Goal: Task Accomplishment & Management: Manage account settings

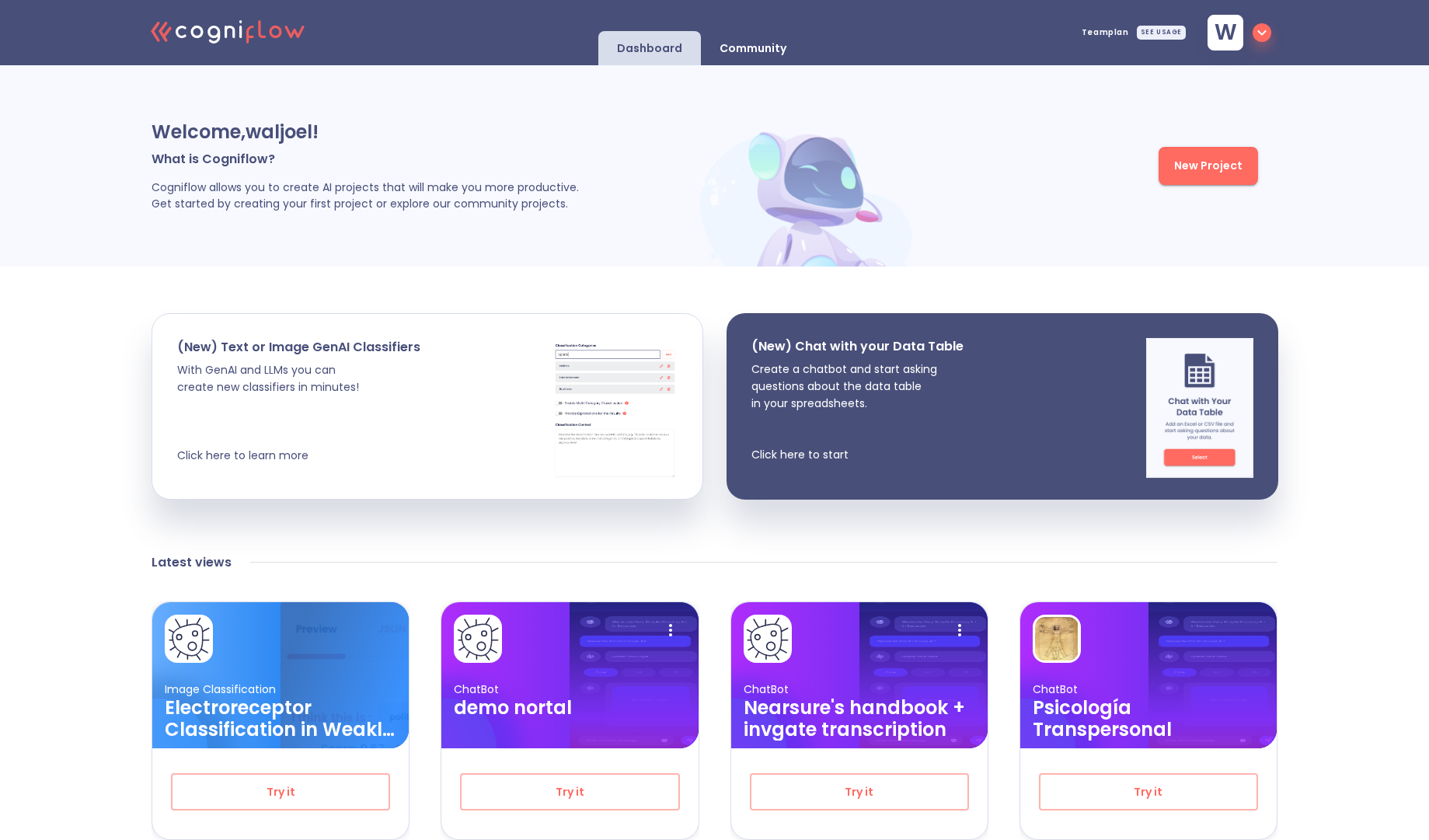
click at [1270, 40] on icon "button" at bounding box center [1262, 33] width 19 height 19
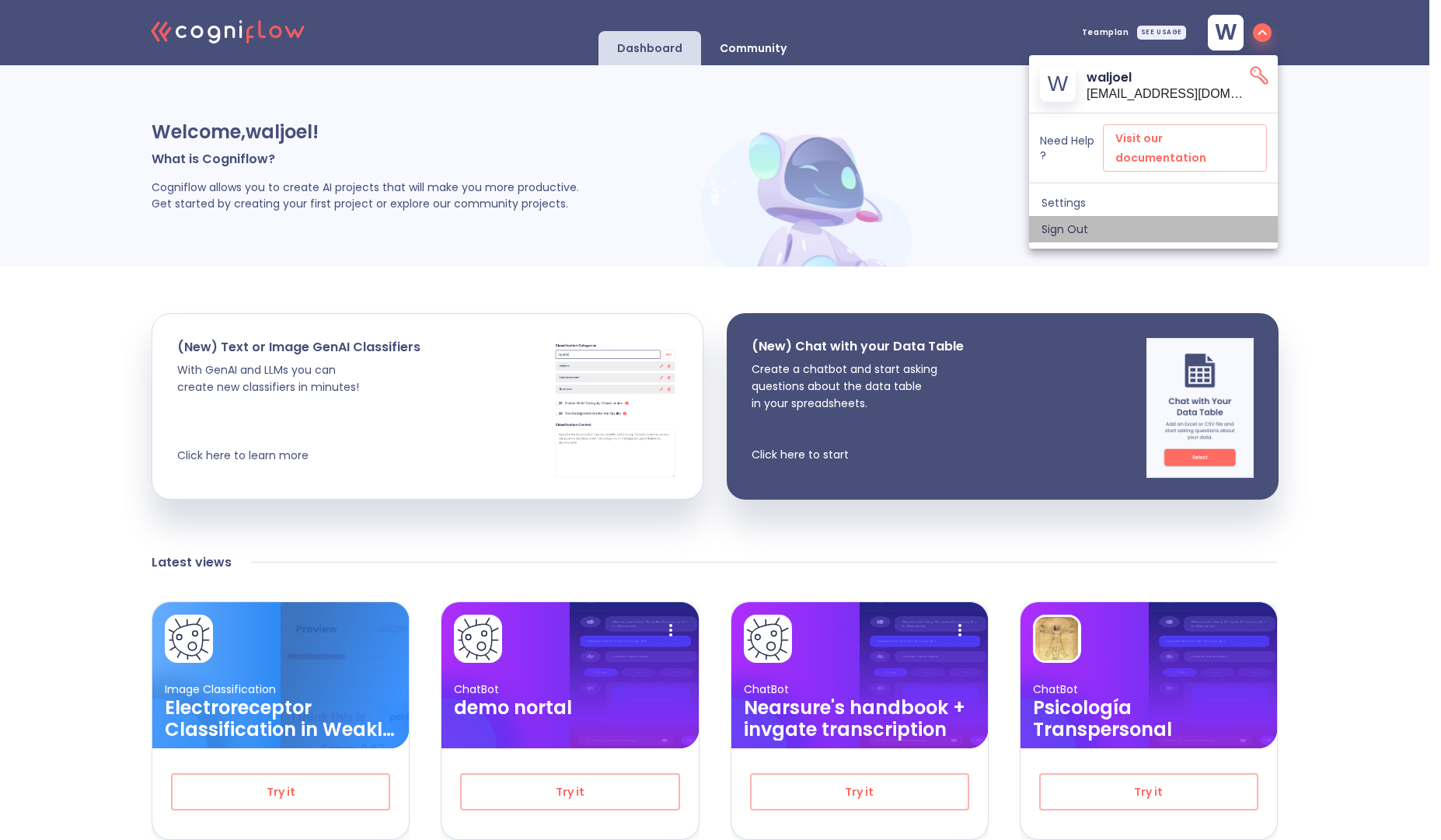
click at [1118, 222] on span "Sign Out" at bounding box center [1154, 229] width 224 height 14
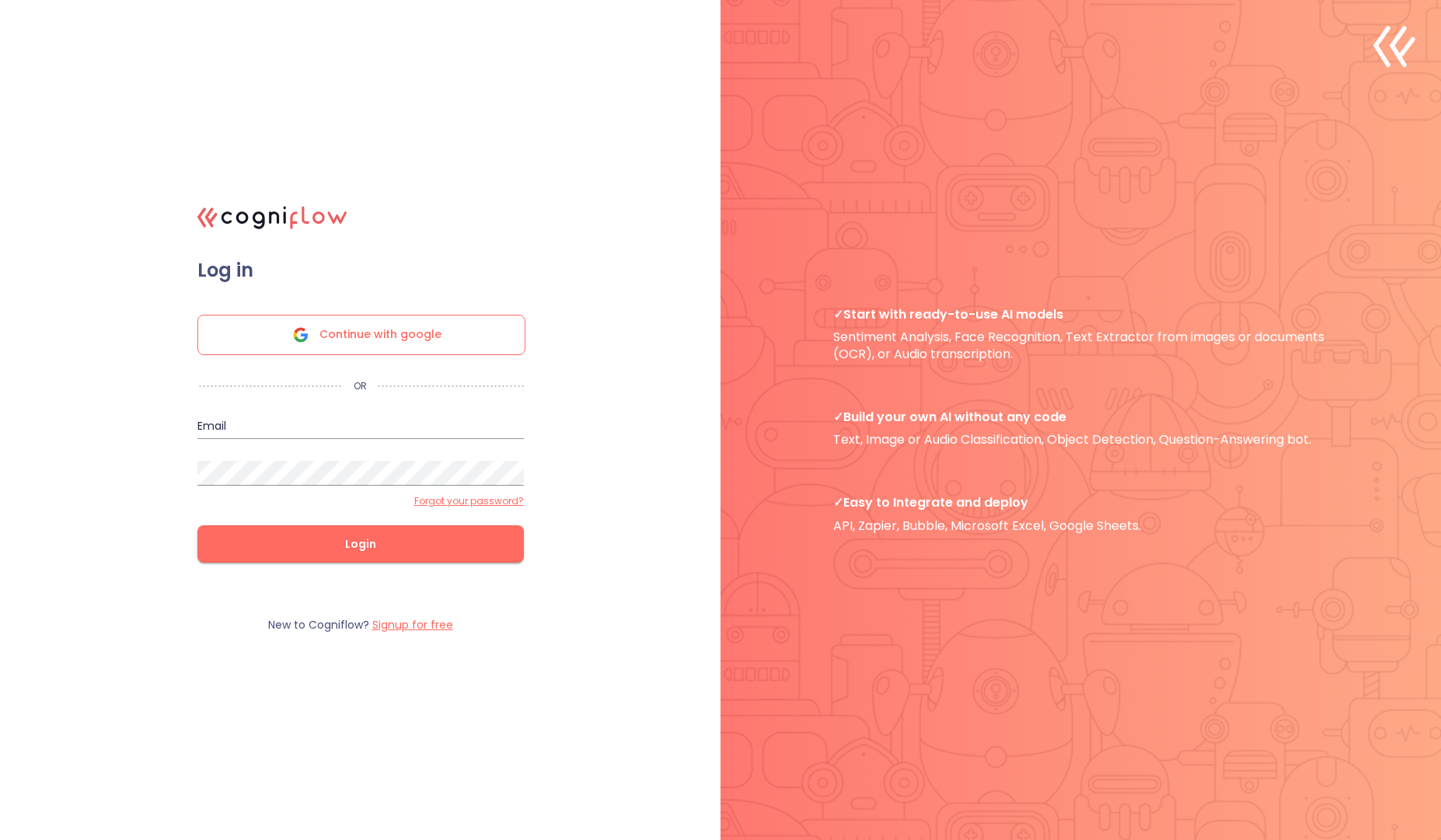
type input "[EMAIL_ADDRESS]"
click at [332, 422] on input "[EMAIL_ADDRESS]" at bounding box center [360, 426] width 326 height 25
type input "[PERSON_NAME][EMAIL_ADDRESS][PERSON_NAME]"
click at [197, 525] on button "Login" at bounding box center [360, 544] width 326 height 37
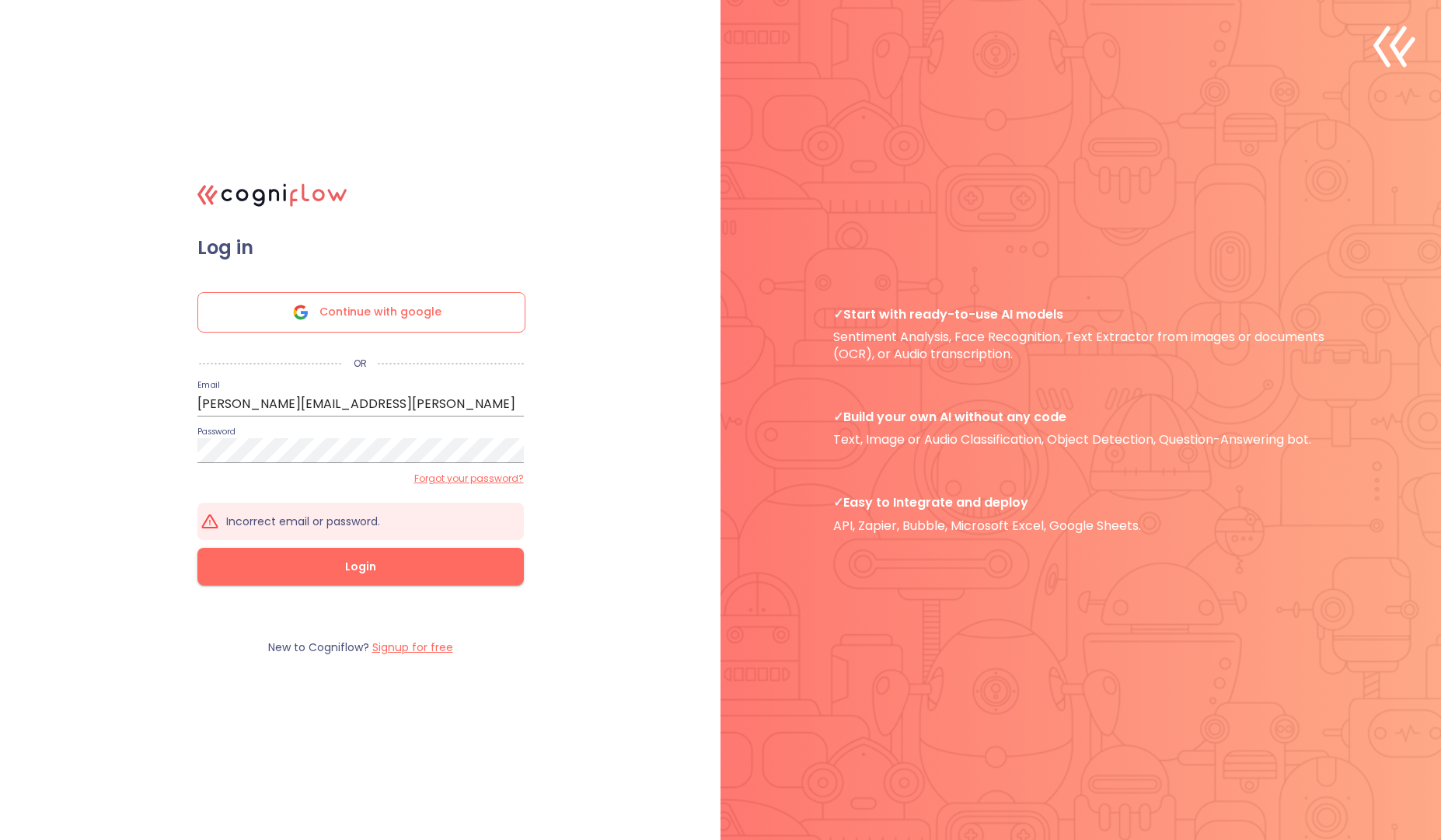
click at [435, 478] on label "Forgot your password?" at bounding box center [468, 478] width 109 height 13
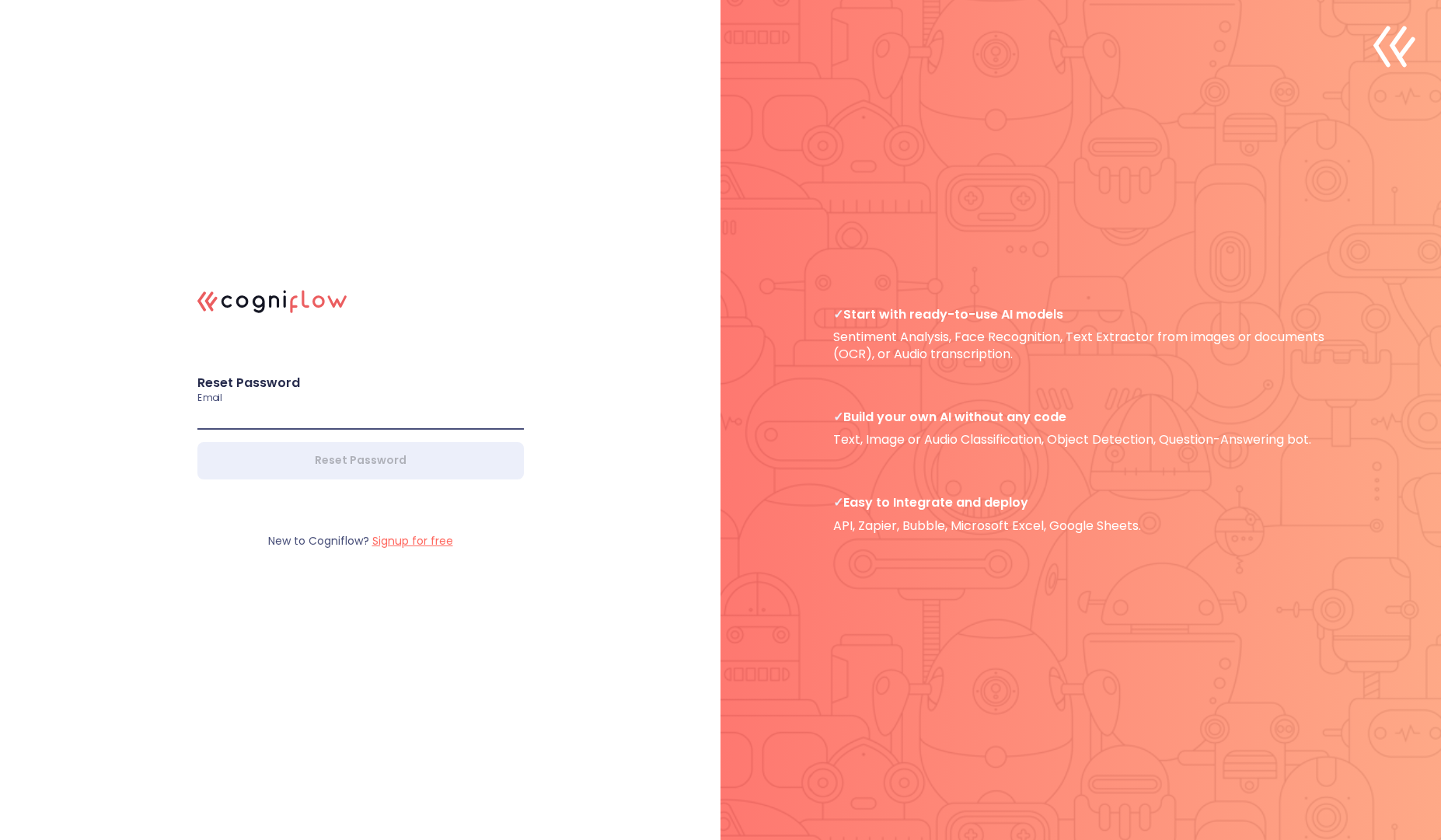
click at [288, 416] on input "email" at bounding box center [360, 417] width 326 height 25
drag, startPoint x: 94, startPoint y: 379, endPoint x: 83, endPoint y: 173, distance: 206.3
click at [94, 374] on div ".cls-1{fill:#141624;}.cls-2{fill:#eb5e60;}.cls-3{fill:none;stroke:#eb5e60;strok…" at bounding box center [720, 420] width 1441 height 840
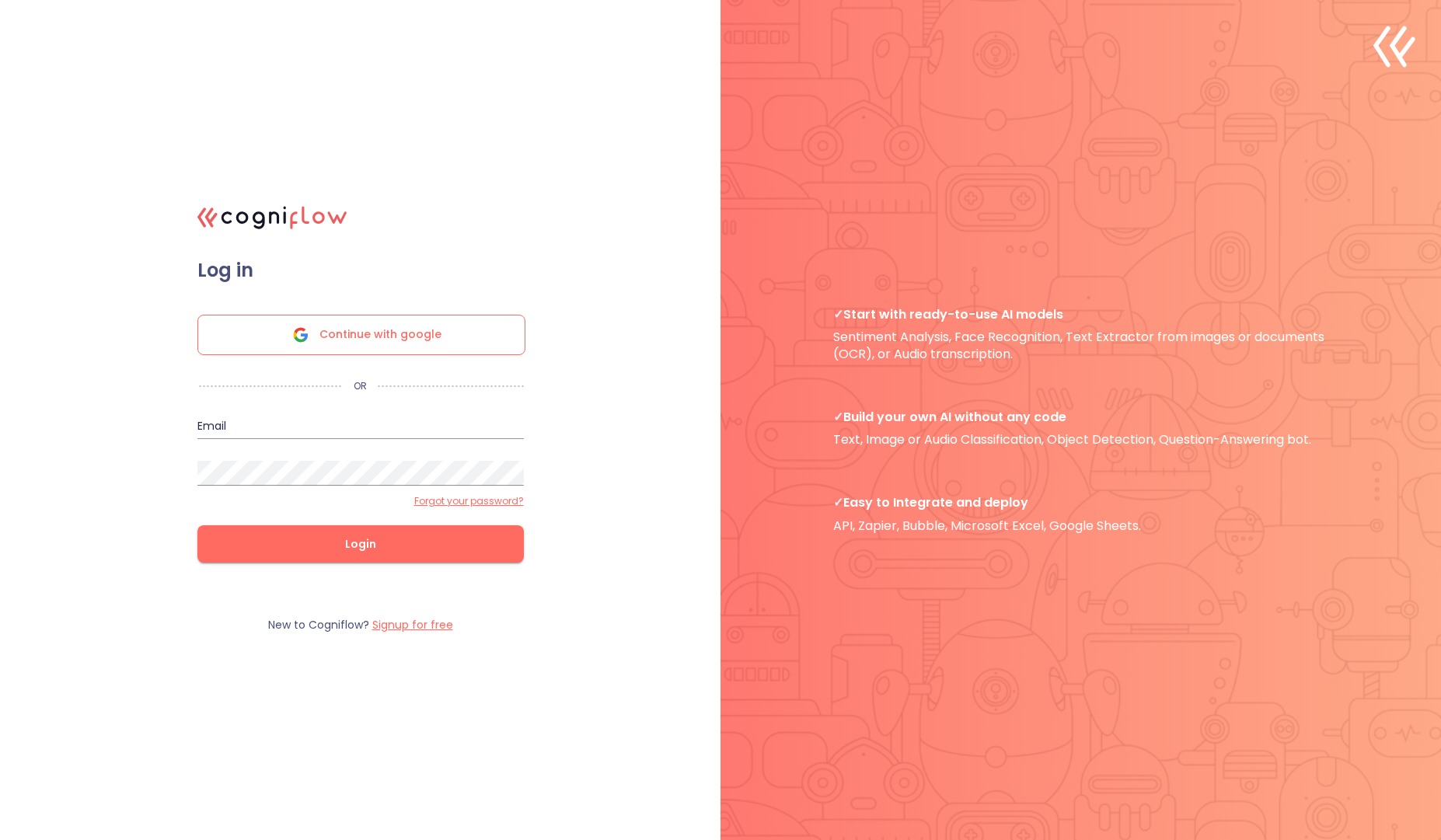
type input "[EMAIL_ADDRESS]"
click at [352, 431] on input "[EMAIL_ADDRESS]" at bounding box center [360, 426] width 326 height 25
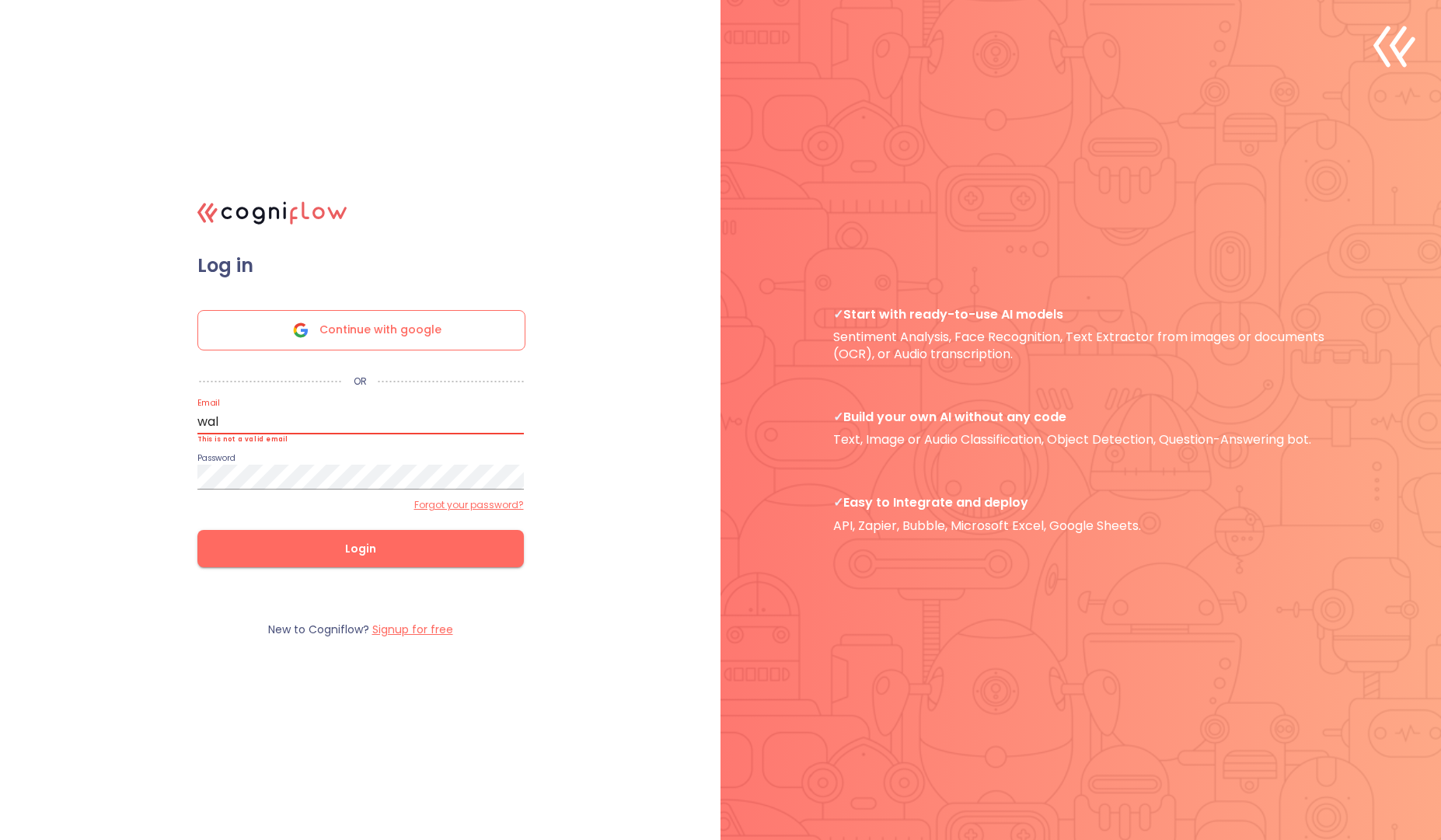
type input "[PERSON_NAME][EMAIL_ADDRESS]"
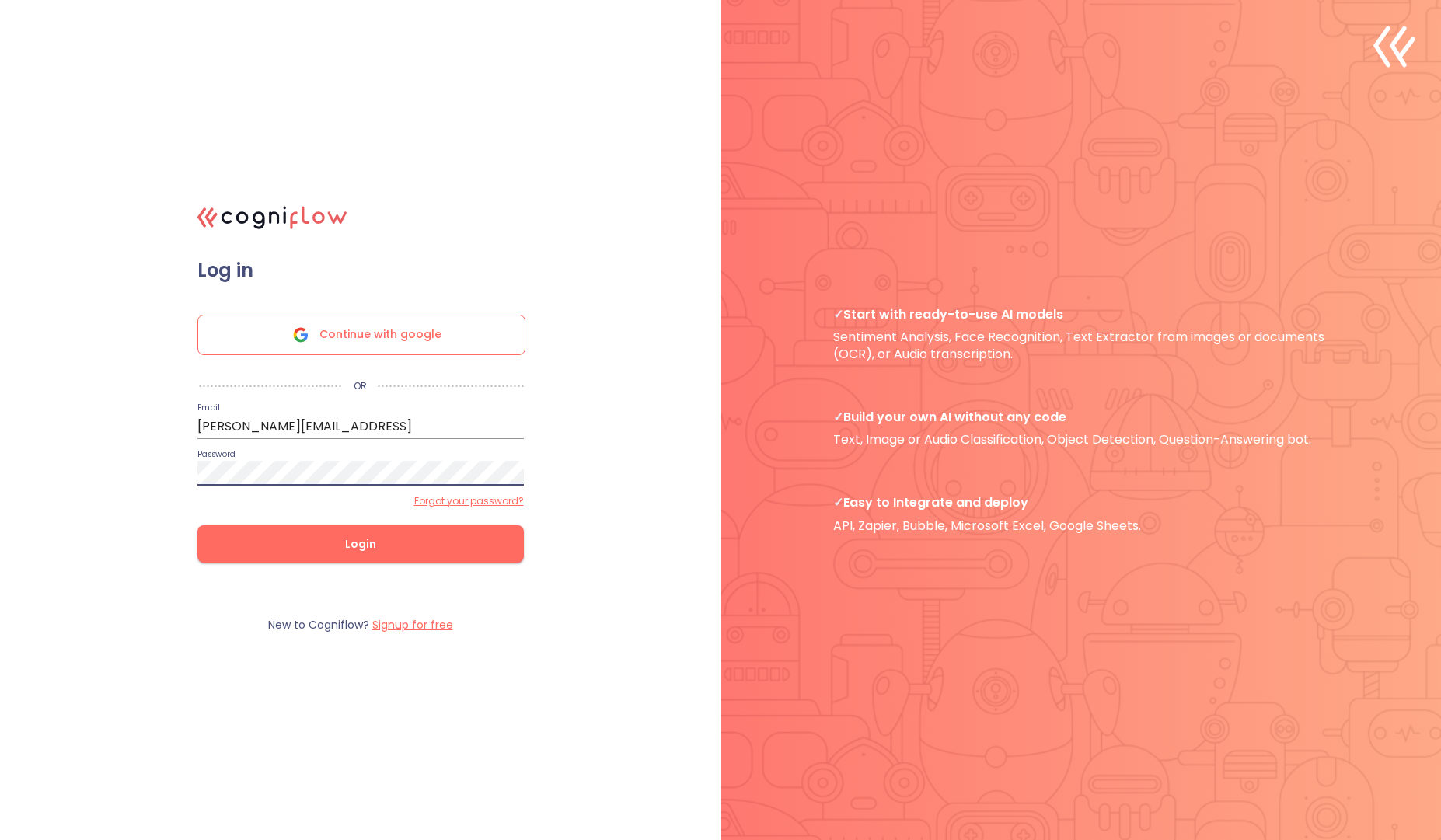
click at [197, 525] on button "Login" at bounding box center [360, 544] width 326 height 37
